Goal: Task Accomplishment & Management: Manage account settings

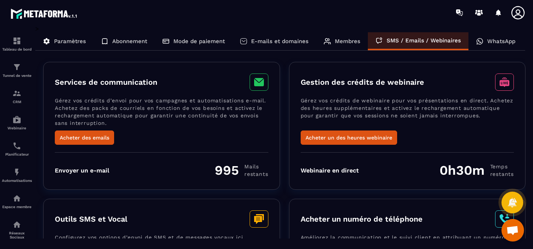
click at [491, 44] on div "WhatsApp" at bounding box center [496, 41] width 54 height 18
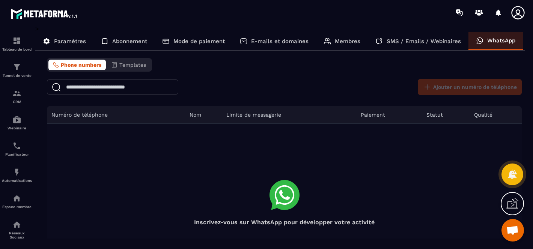
click at [425, 46] on div "SMS / Emails / Webinaires" at bounding box center [418, 41] width 101 height 18
